Goal: Task Accomplishment & Management: Use online tool/utility

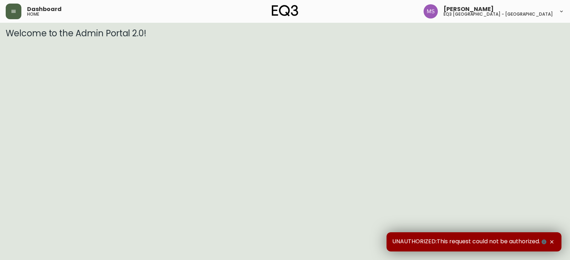
drag, startPoint x: 11, startPoint y: 8, endPoint x: 17, endPoint y: 18, distance: 11.4
click at [11, 9] on button "button" at bounding box center [14, 12] width 16 height 16
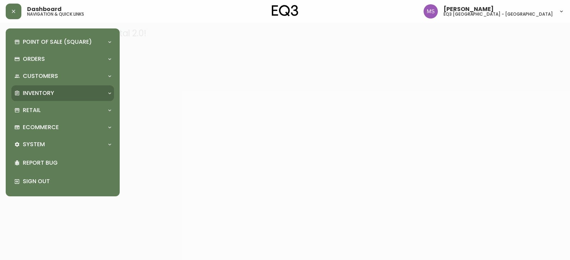
click at [51, 90] on p "Inventory" at bounding box center [38, 93] width 31 height 8
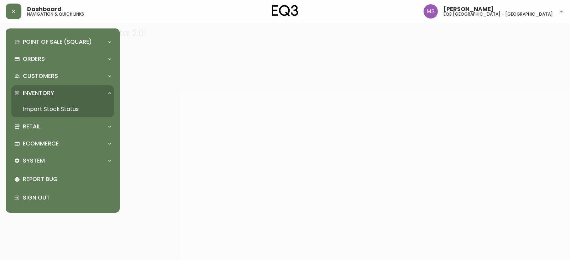
click at [55, 109] on link "Import Stock Status" at bounding box center [62, 109] width 103 height 16
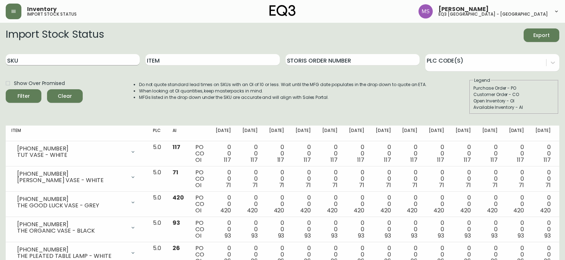
click at [65, 58] on input "SKU" at bounding box center [73, 59] width 134 height 11
paste input "[PHONE_NUMBER]"
type input "[PHONE_NUMBER]"
click at [6, 89] on button "Filter" at bounding box center [24, 96] width 36 height 14
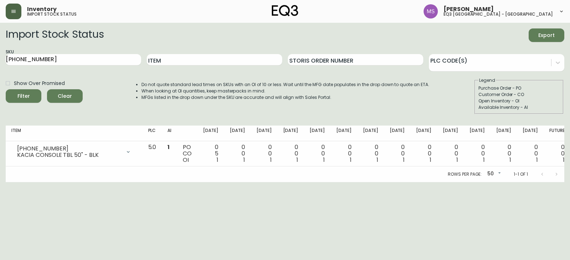
click at [21, 11] on button "button" at bounding box center [14, 12] width 16 height 16
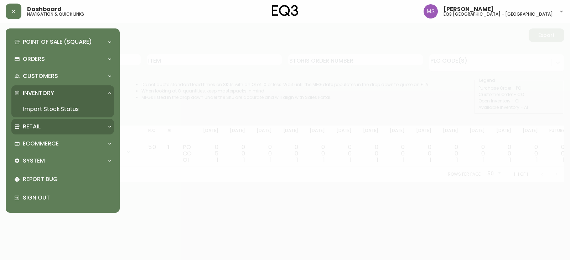
click at [32, 129] on p "Retail" at bounding box center [32, 127] width 18 height 8
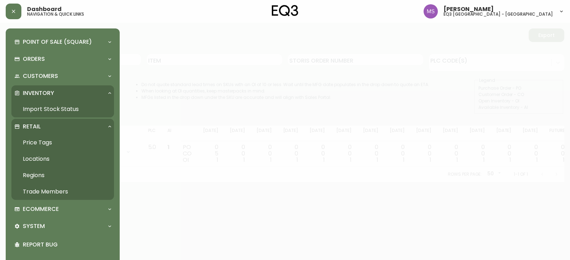
click at [42, 147] on link "Price Tags" at bounding box center [62, 143] width 103 height 16
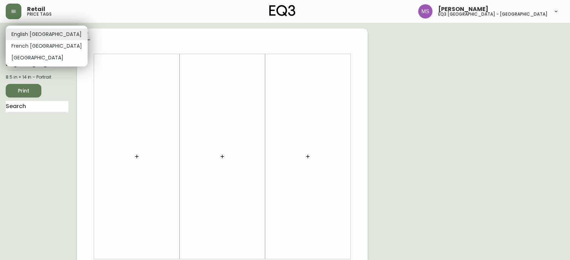
click at [44, 37] on body "Retail price tags [PERSON_NAME] eq3 [GEOGRAPHIC_DATA] - st laurent English [GEO…" at bounding box center [285, 253] width 570 height 507
click at [41, 43] on li "French [GEOGRAPHIC_DATA]" at bounding box center [47, 46] width 82 height 12
type input "fr_CA"
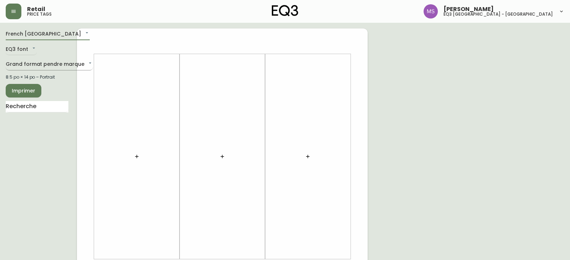
click at [33, 66] on body "Retail price tags [PERSON_NAME] eq3 [GEOGRAPHIC_DATA] - [GEOGRAPHIC_DATA] fr_CA…" at bounding box center [285, 253] width 570 height 507
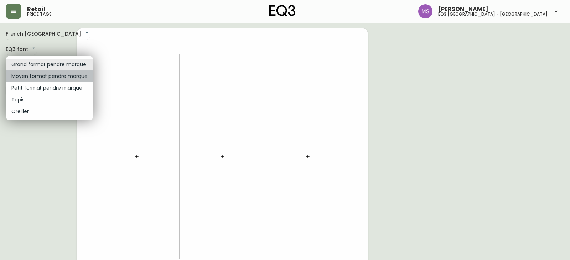
click at [35, 80] on li "Moyen format pendre marque" at bounding box center [50, 77] width 88 height 12
type input "medium"
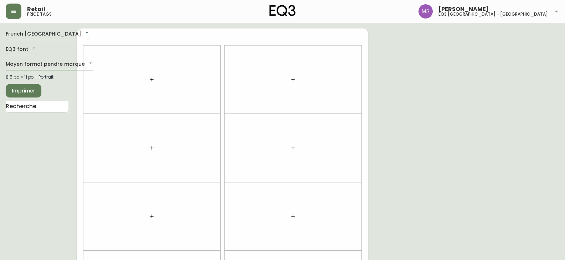
click at [33, 103] on input "text" at bounding box center [37, 106] width 63 height 11
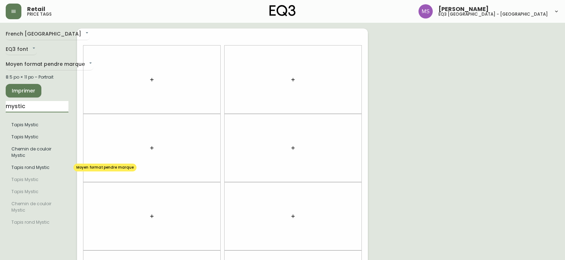
type input "mystic"
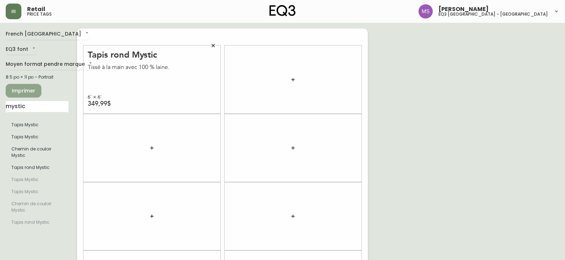
click at [27, 85] on button "Imprimer" at bounding box center [24, 91] width 36 height 14
click at [26, 92] on span "Imprimer" at bounding box center [23, 91] width 24 height 9
